Goal: Information Seeking & Learning: Learn about a topic

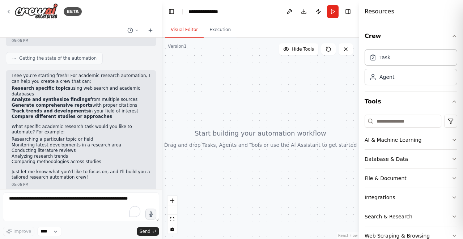
click at [220, 116] on div at bounding box center [260, 138] width 197 height 201
click at [218, 106] on div at bounding box center [260, 138] width 197 height 201
drag, startPoint x: 205, startPoint y: 113, endPoint x: 242, endPoint y: 109, distance: 38.2
click at [242, 109] on div at bounding box center [260, 138] width 197 height 201
click at [329, 137] on div at bounding box center [260, 138] width 197 height 201
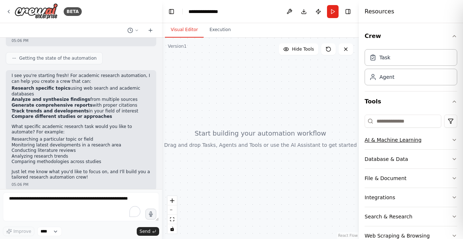
click at [392, 137] on button "AI & Machine Learning" at bounding box center [410, 139] width 93 height 19
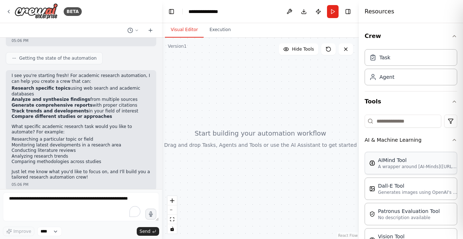
click at [387, 168] on p "A wrapper around [AI-Minds]([URL][DOMAIN_NAME]). Useful for when you need answe…" at bounding box center [418, 167] width 80 height 6
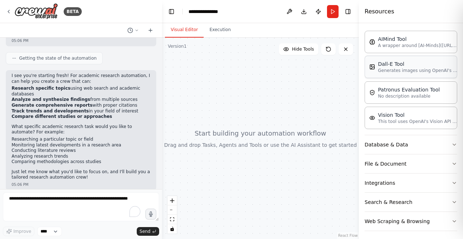
scroll to position [123, 0]
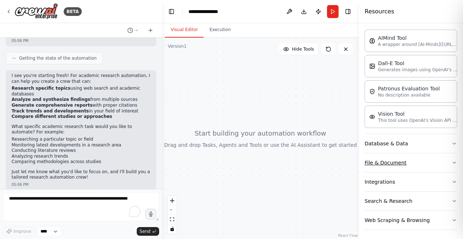
click at [396, 167] on button "File & Document" at bounding box center [410, 162] width 93 height 19
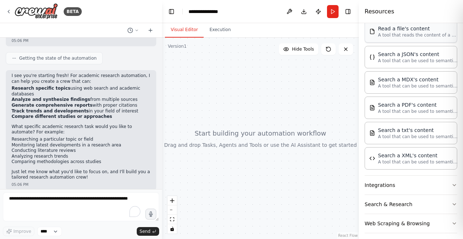
scroll to position [329, 0]
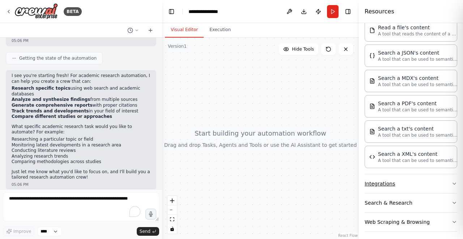
click at [395, 181] on button "Integrations" at bounding box center [410, 183] width 93 height 19
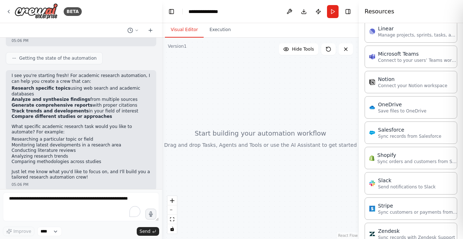
scroll to position [836, 0]
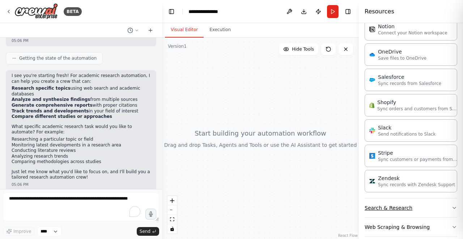
click at [404, 198] on button "Search & Research" at bounding box center [410, 207] width 93 height 19
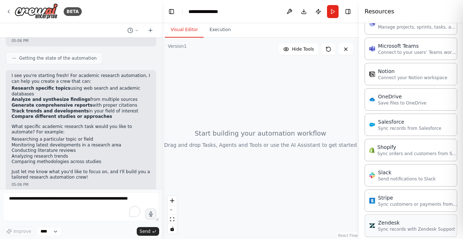
scroll to position [746, 0]
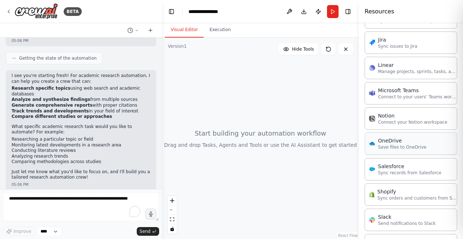
click at [397, 137] on div "OneDrive" at bounding box center [402, 140] width 48 height 7
